Goal: Task Accomplishment & Management: Manage account settings

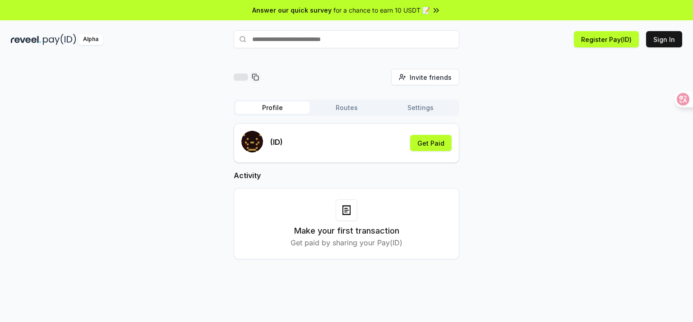
click at [423, 105] on button "Settings" at bounding box center [421, 108] width 74 height 13
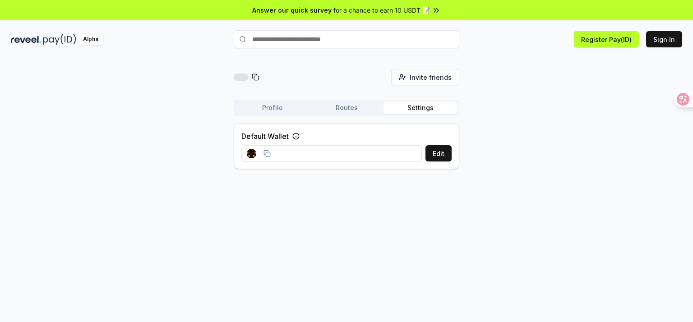
click at [330, 106] on button "Routes" at bounding box center [347, 108] width 74 height 13
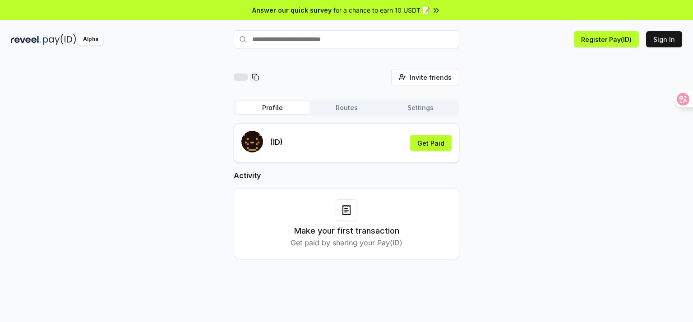
click at [263, 106] on button "Profile" at bounding box center [273, 108] width 74 height 13
click at [674, 99] on icon at bounding box center [677, 99] width 8 height 7
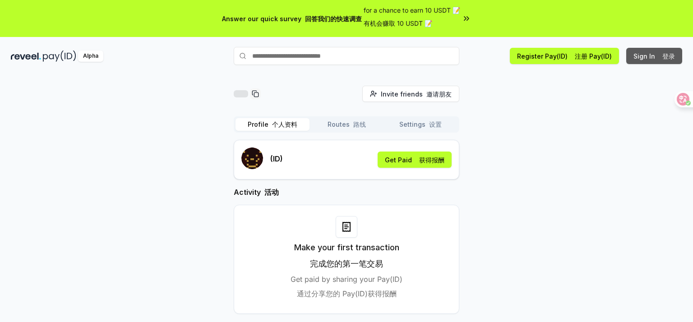
click at [647, 55] on button "Sign In 登录" at bounding box center [654, 56] width 56 height 16
